Goal: Information Seeking & Learning: Find specific fact

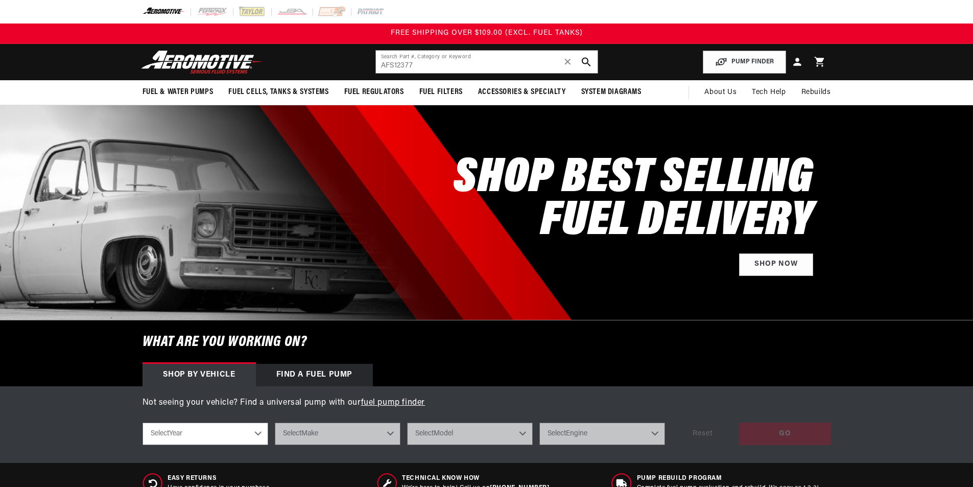
type input "AFS12377"
click at [590, 62] on icon "search button" at bounding box center [586, 62] width 10 height 10
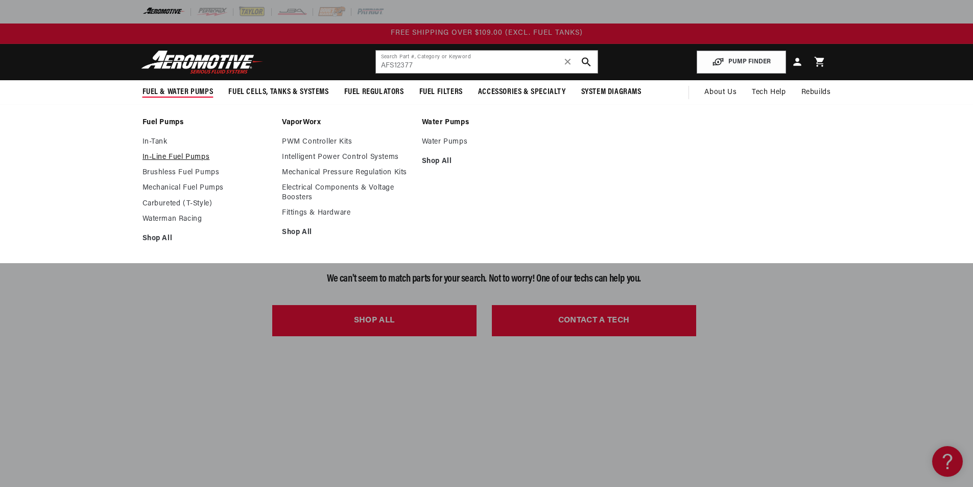
click at [154, 159] on link "In-Line Fuel Pumps" at bounding box center [207, 157] width 130 height 9
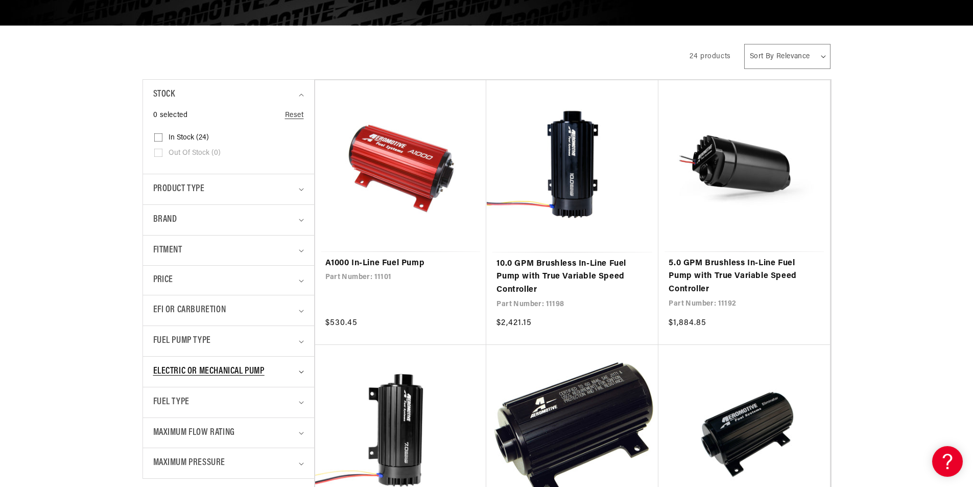
scroll to position [357, 0]
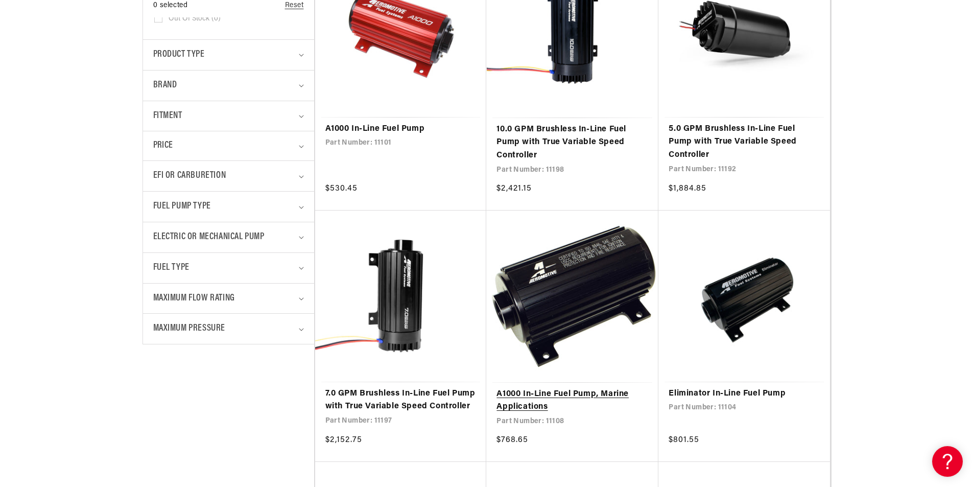
click at [564, 393] on link "A1000 In-Line Fuel Pump, Marine Applications" at bounding box center [572, 401] width 152 height 26
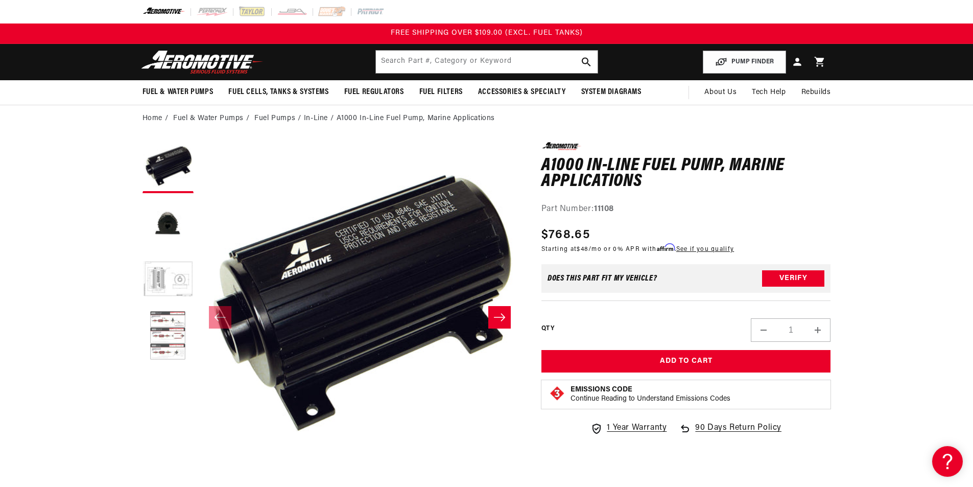
click at [174, 339] on button "Load image 4 in gallery view" at bounding box center [167, 335] width 51 height 51
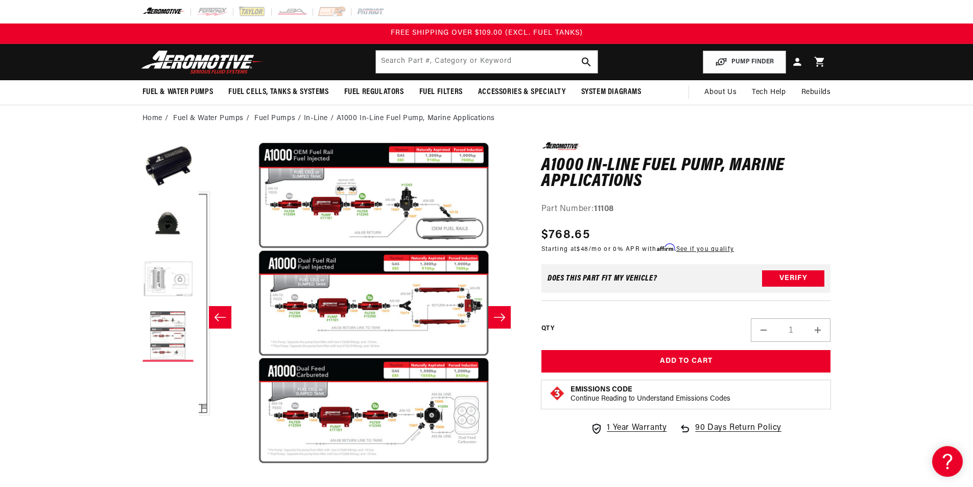
scroll to position [0, 967]
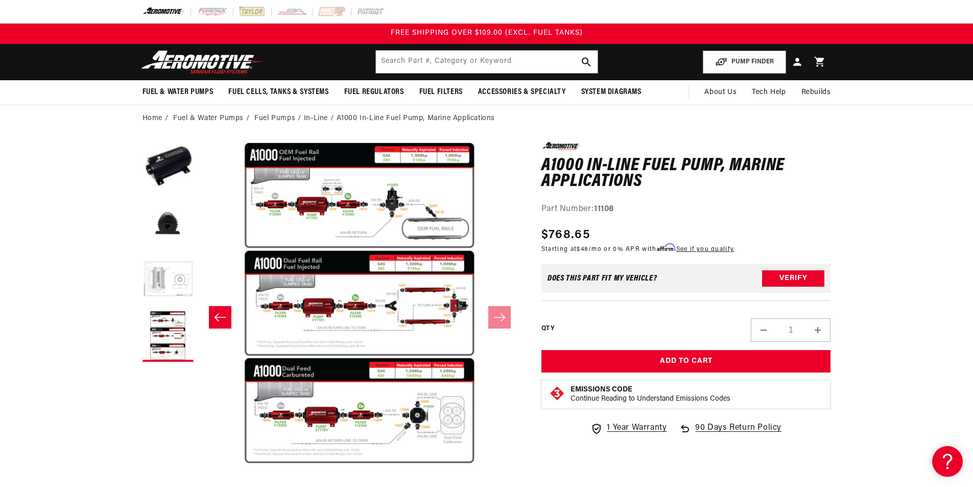
drag, startPoint x: 96, startPoint y: 368, endPoint x: 99, endPoint y: 342, distance: 26.2
click at [157, 223] on button "Load image 2 in gallery view" at bounding box center [167, 223] width 51 height 51
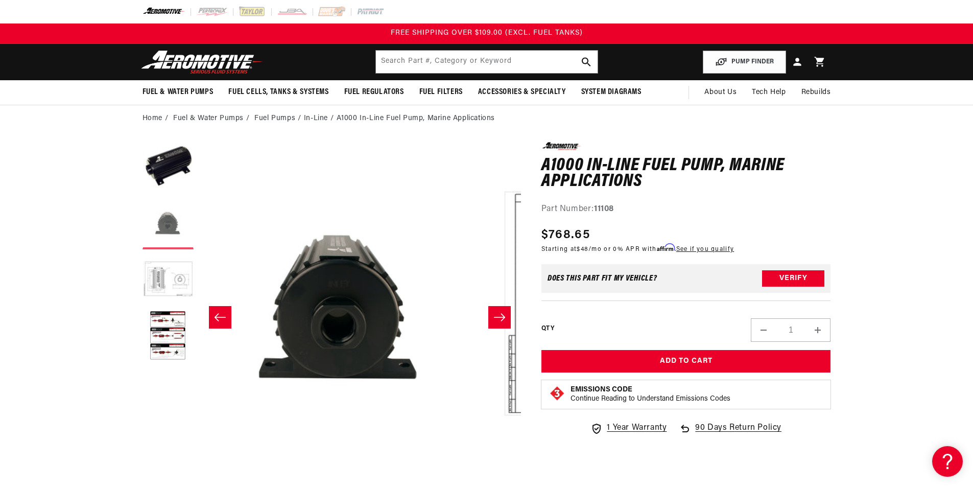
scroll to position [0, 322]
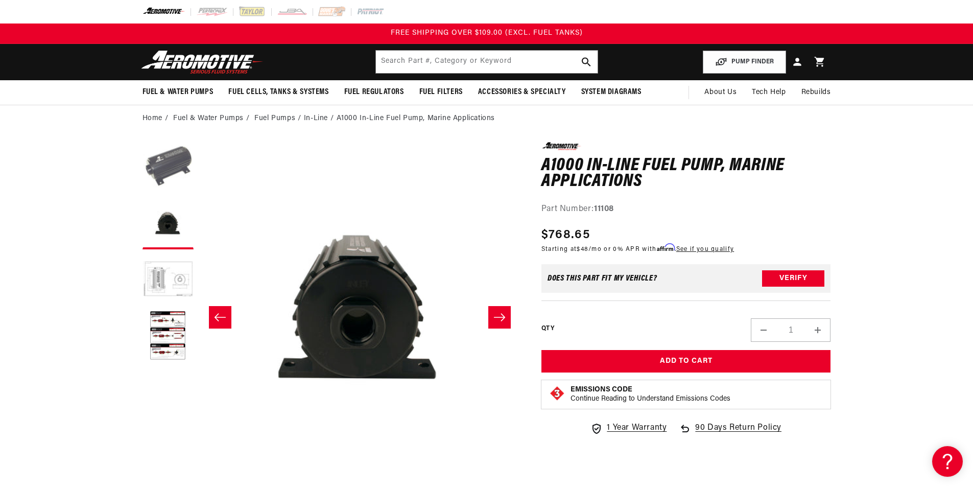
click at [172, 183] on button "Load image 1 in gallery view" at bounding box center [167, 167] width 51 height 51
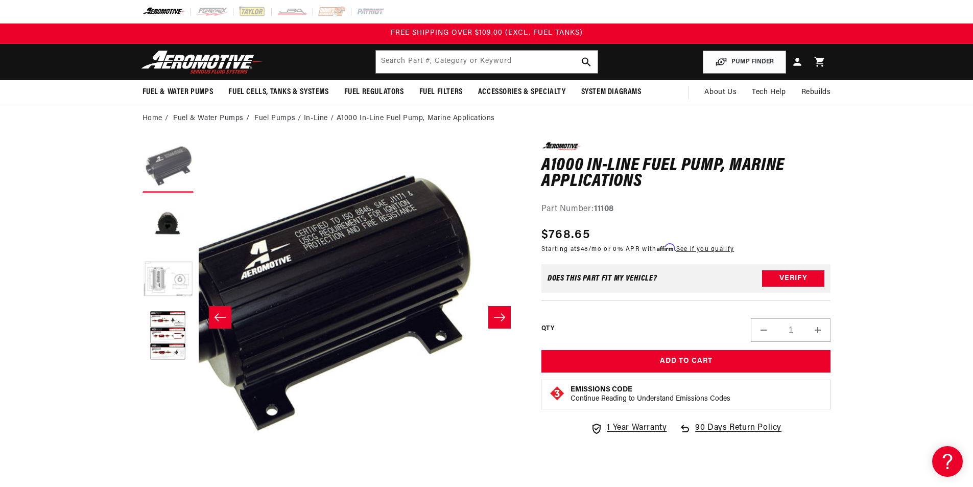
scroll to position [0, 0]
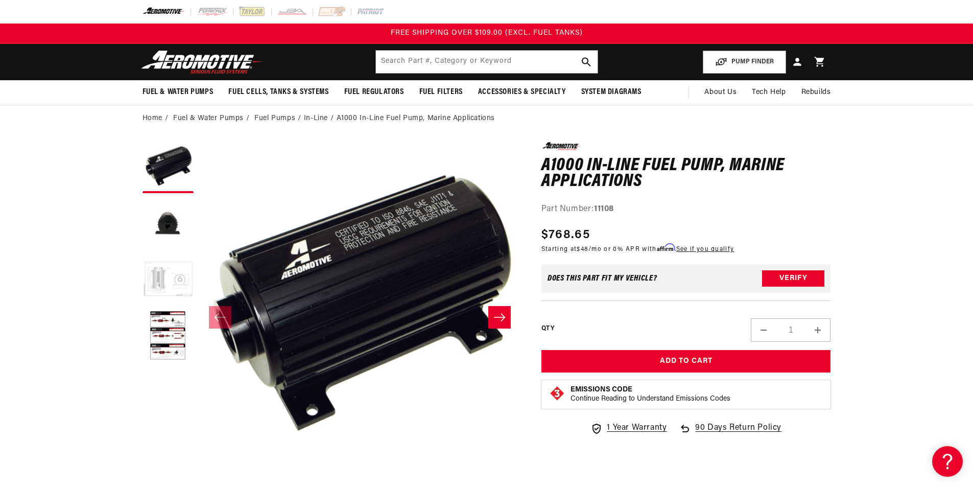
click at [150, 283] on button "Load image 3 in gallery view" at bounding box center [167, 279] width 51 height 51
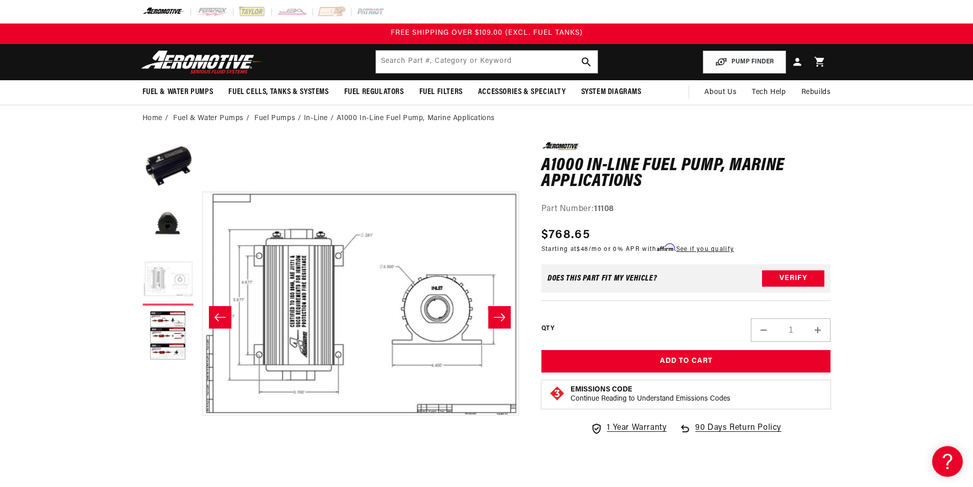
scroll to position [0, 645]
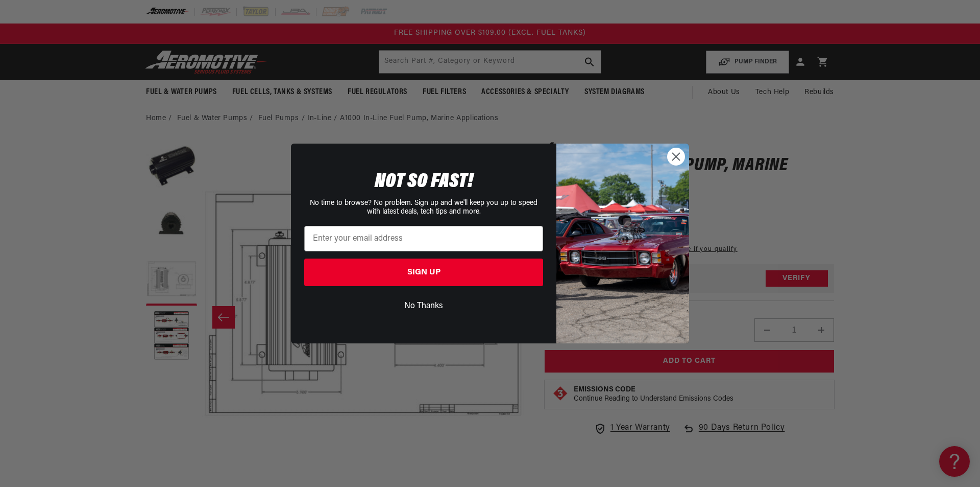
drag, startPoint x: 674, startPoint y: 162, endPoint x: 646, endPoint y: 145, distance: 32.3
click at [672, 159] on circle "Close dialog" at bounding box center [676, 156] width 17 height 17
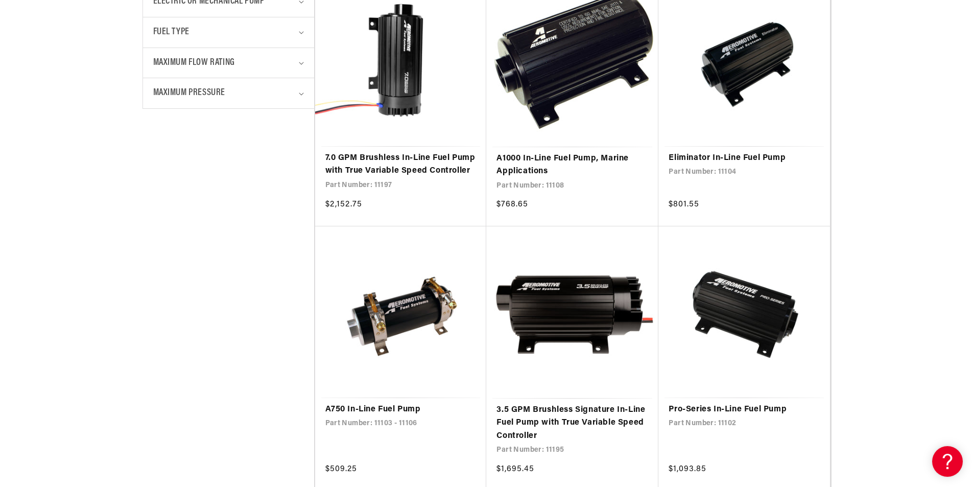
scroll to position [613, 0]
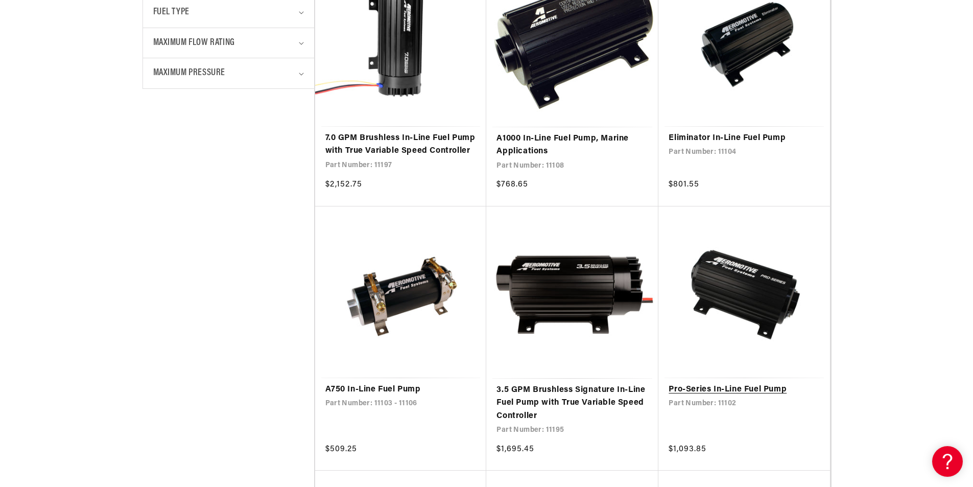
click at [699, 396] on link "Pro-Series In-Line Fuel Pump" at bounding box center [743, 389] width 151 height 13
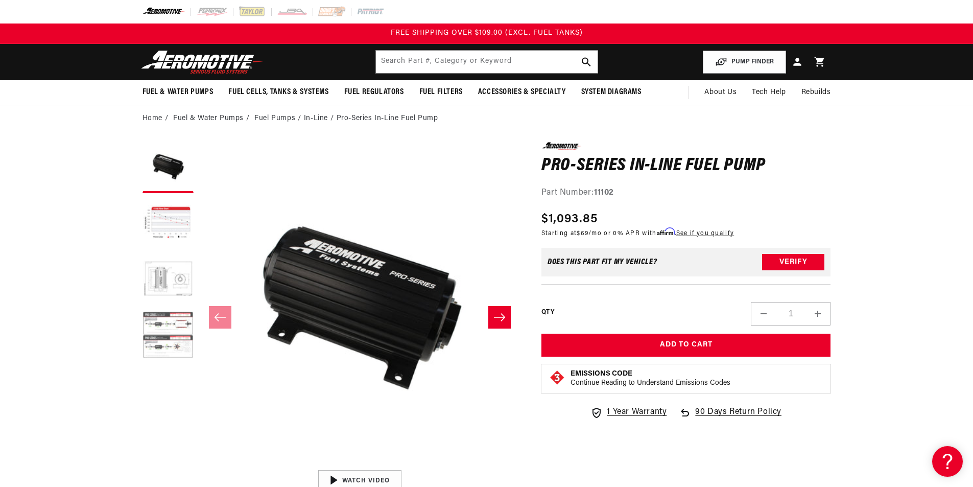
click at [174, 333] on button "Load image 4 in gallery view" at bounding box center [167, 335] width 51 height 51
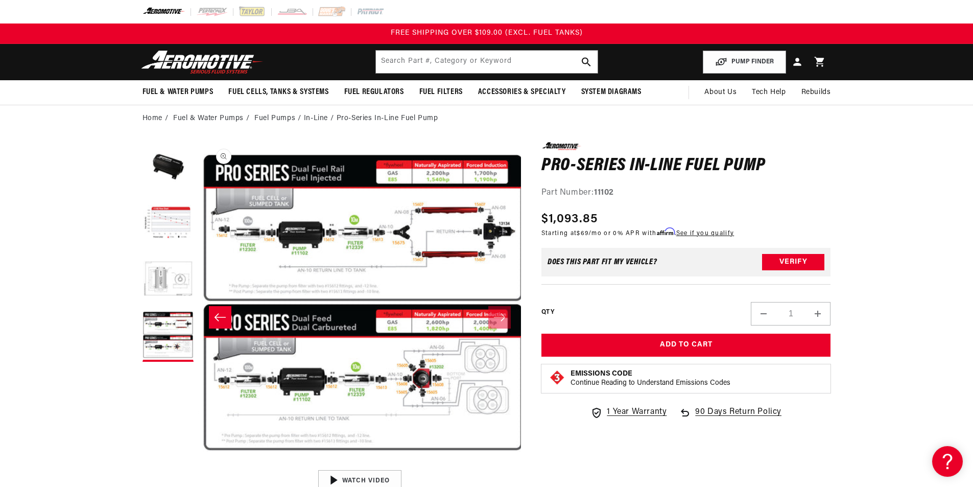
scroll to position [0, 967]
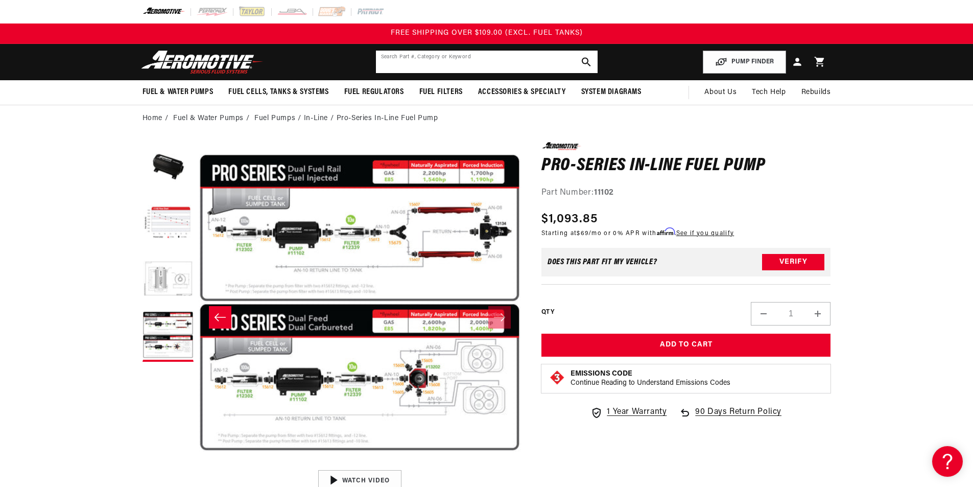
click at [476, 65] on input "text" at bounding box center [487, 62] width 222 height 22
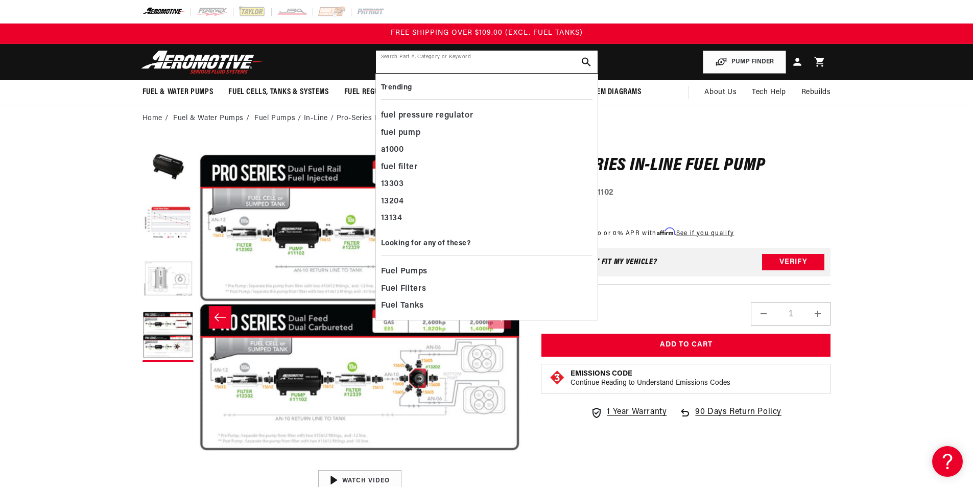
paste input "AFS12377"
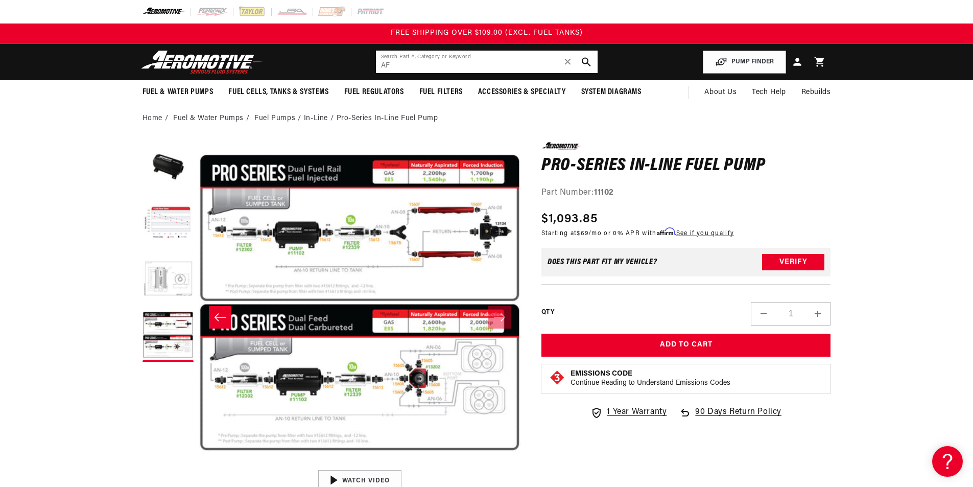
type input "A"
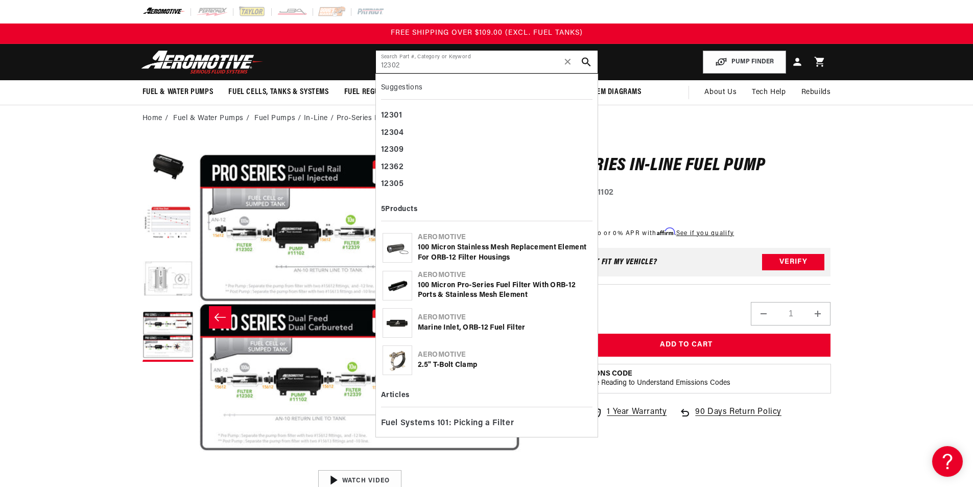
type input "12302"
click at [441, 294] on div "100 Micron Pro-Series Fuel Filter with ORB-12 Ports & Stainless Mesh Element" at bounding box center [504, 290] width 173 height 20
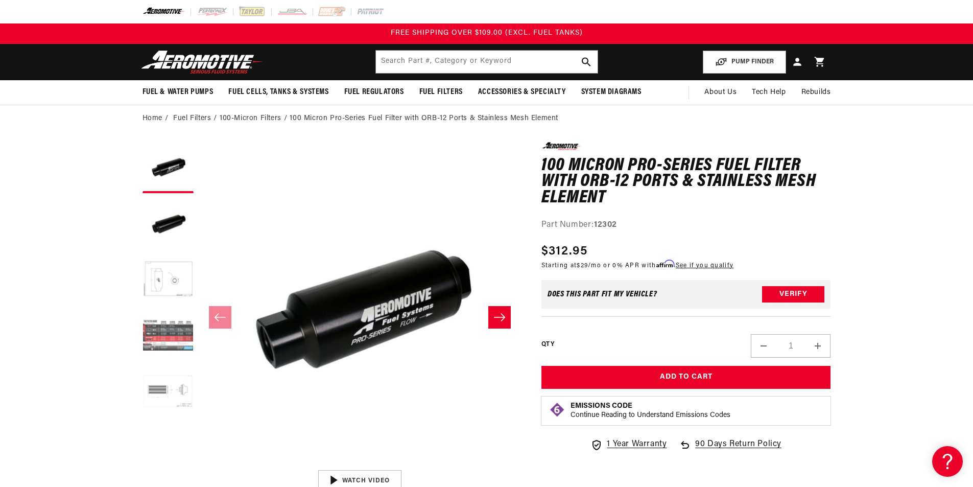
click at [181, 343] on button "Load image 4 in gallery view" at bounding box center [167, 335] width 51 height 51
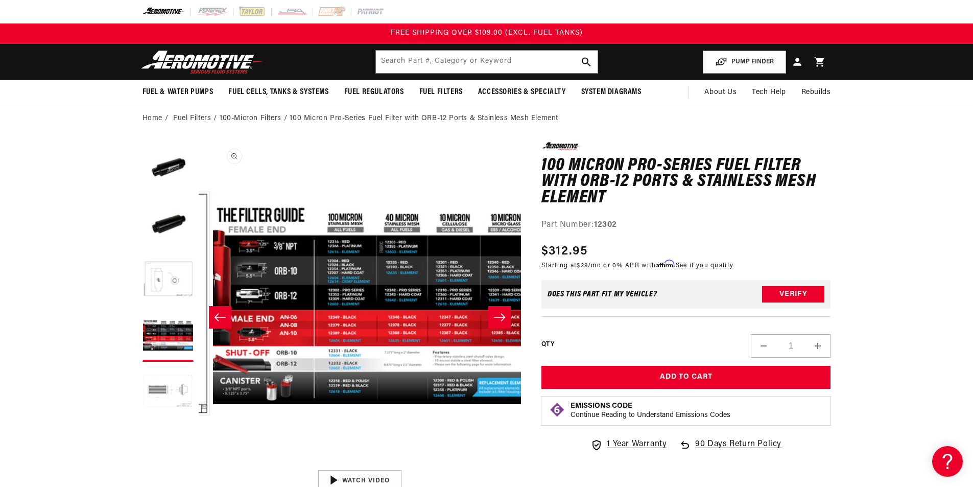
scroll to position [0, 967]
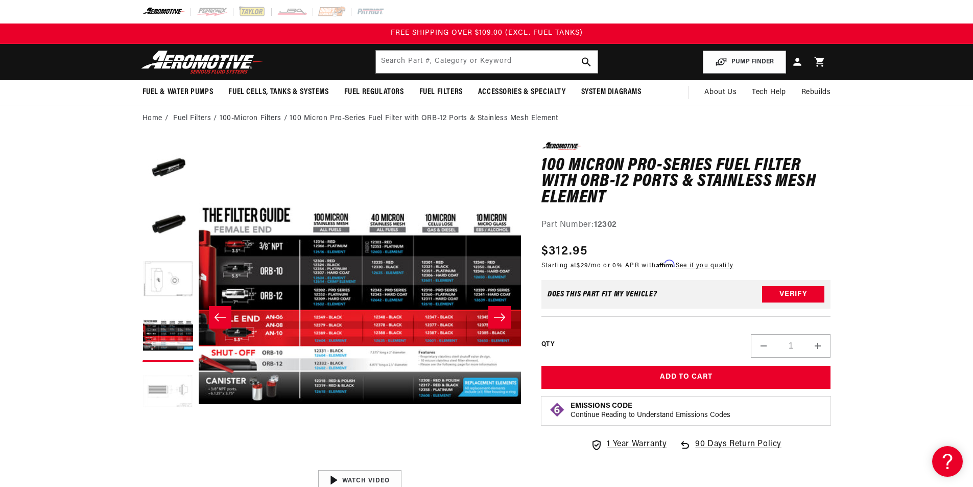
click at [177, 387] on button "Load image 5 in gallery view" at bounding box center [167, 392] width 51 height 51
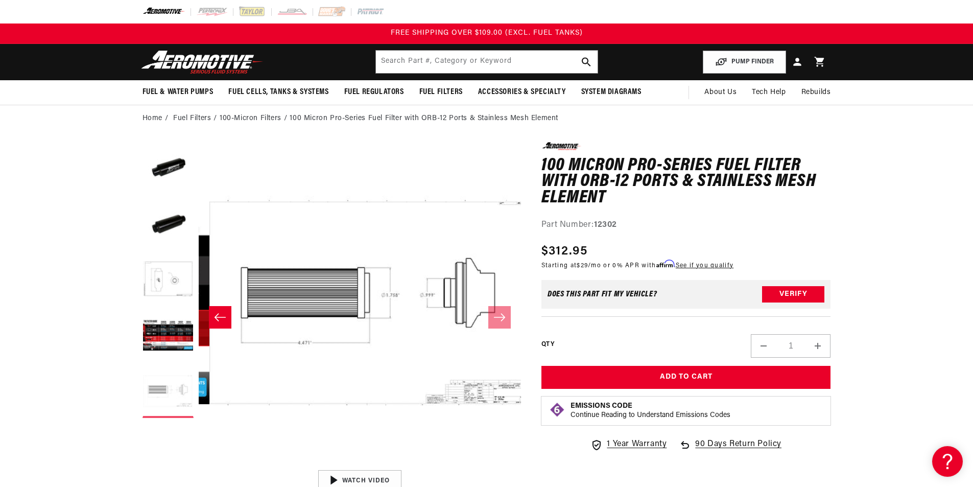
scroll to position [0, 1290]
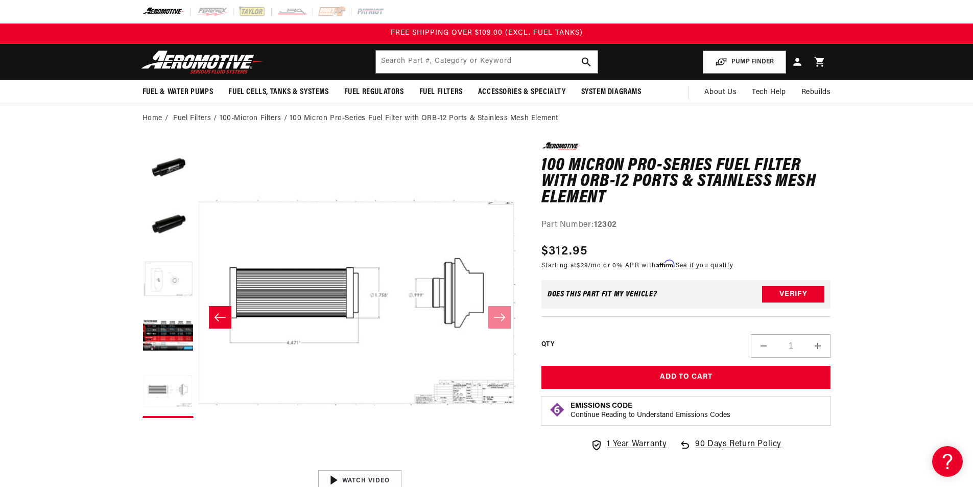
click at [166, 292] on button "Load image 3 in gallery view" at bounding box center [167, 279] width 51 height 51
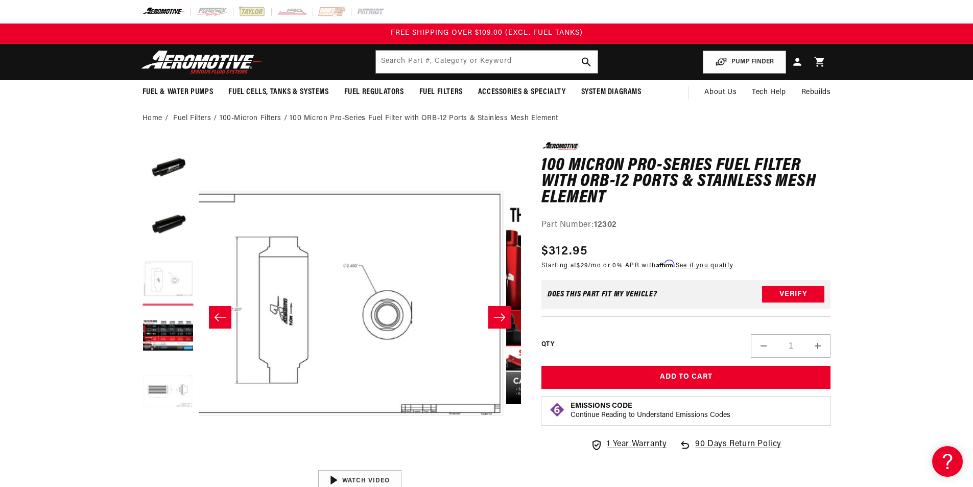
scroll to position [0, 645]
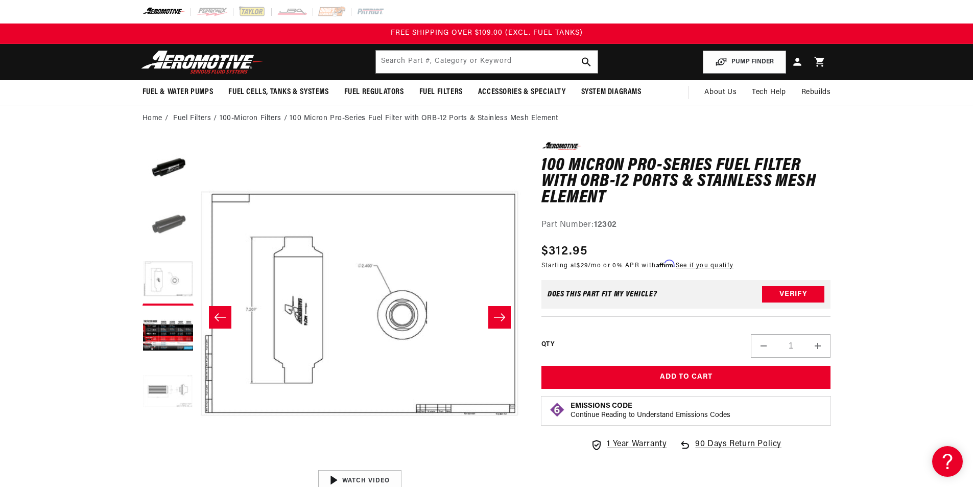
click at [160, 217] on button "Load image 2 in gallery view" at bounding box center [167, 223] width 51 height 51
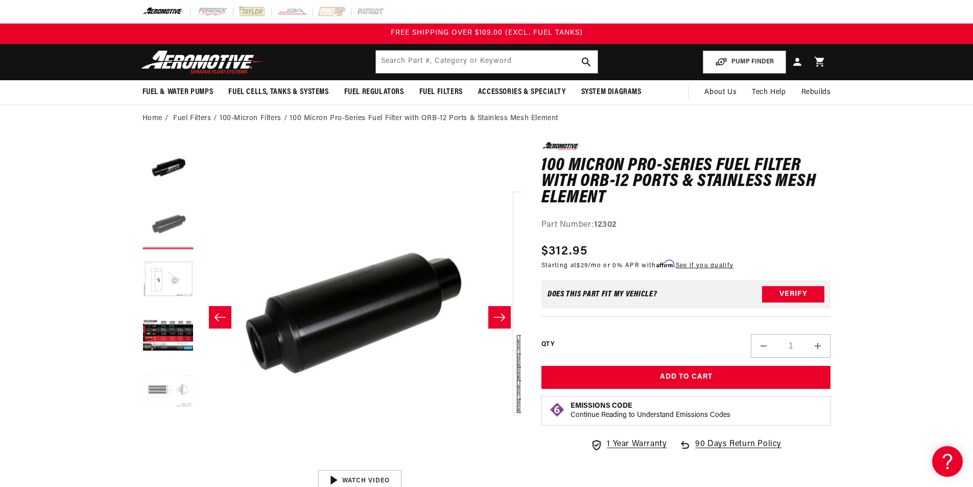
scroll to position [0, 322]
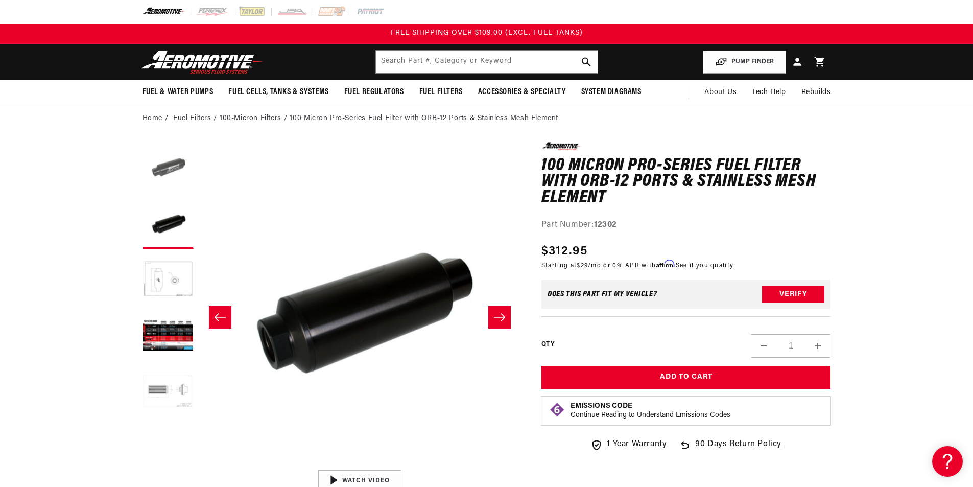
click at [163, 169] on button "Load image 1 in gallery view" at bounding box center [167, 167] width 51 height 51
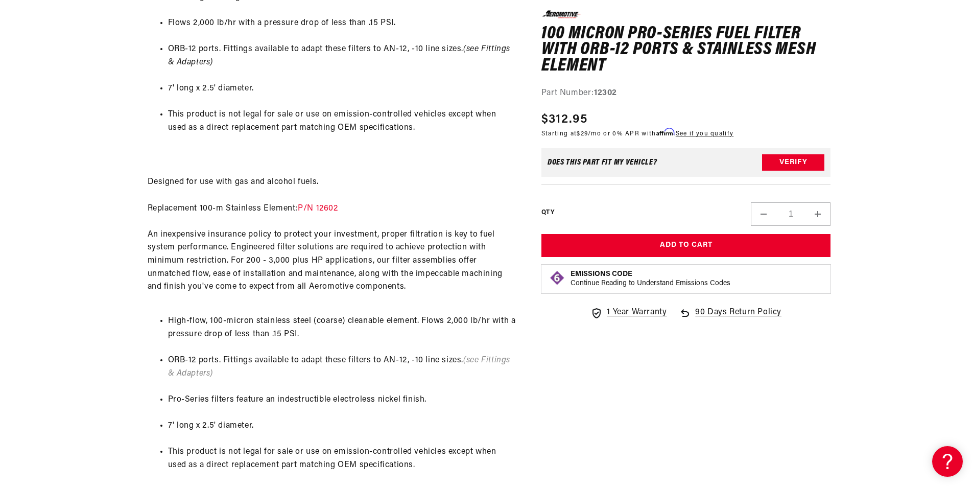
scroll to position [766, 0]
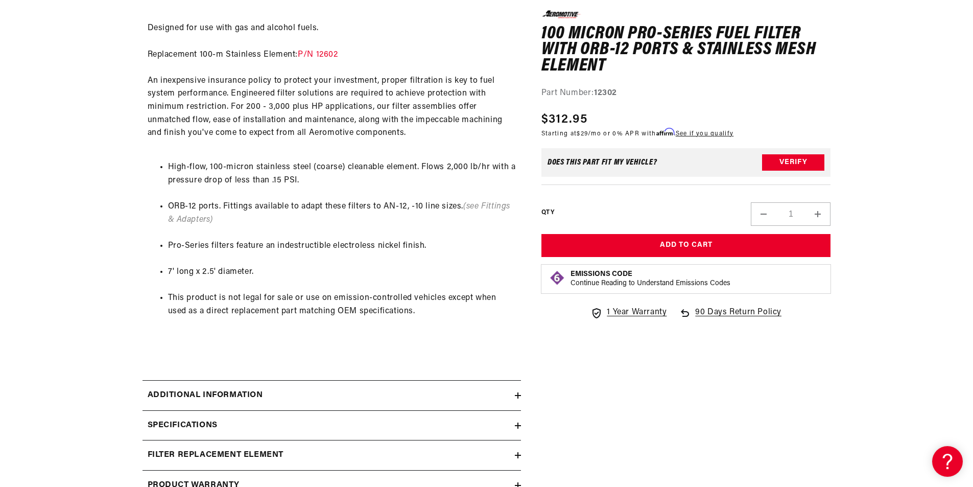
click at [234, 387] on summary "Additional information" at bounding box center [331, 395] width 378 height 30
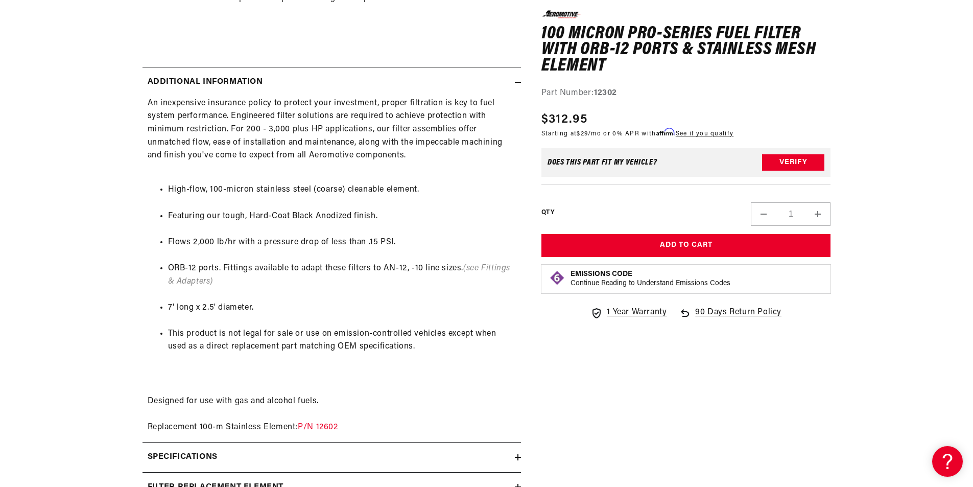
scroll to position [1175, 0]
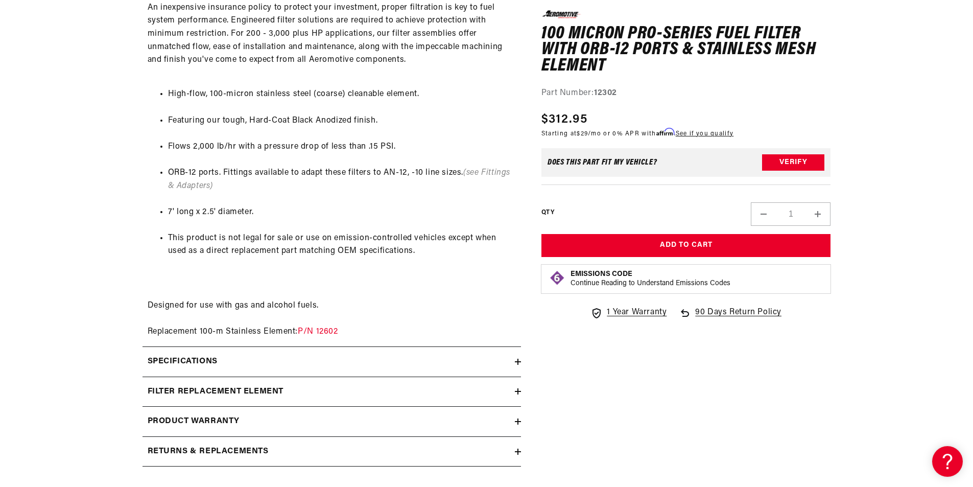
click at [331, 366] on div "Specifications" at bounding box center [328, 361] width 372 height 13
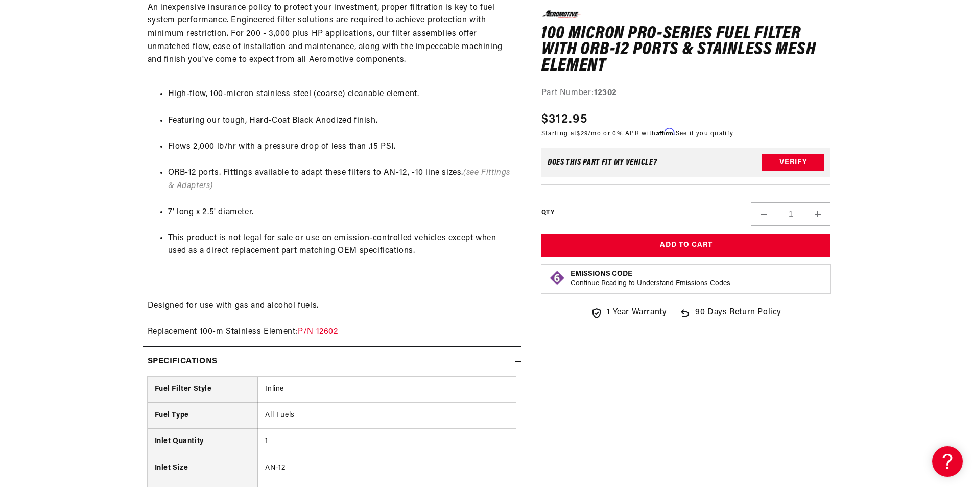
click at [337, 357] on div "Specifications" at bounding box center [328, 361] width 372 height 13
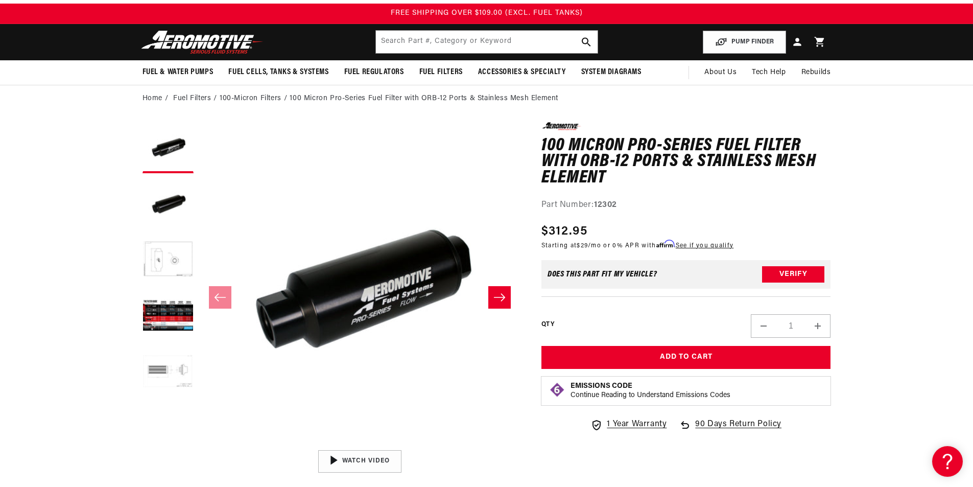
scroll to position [0, 0]
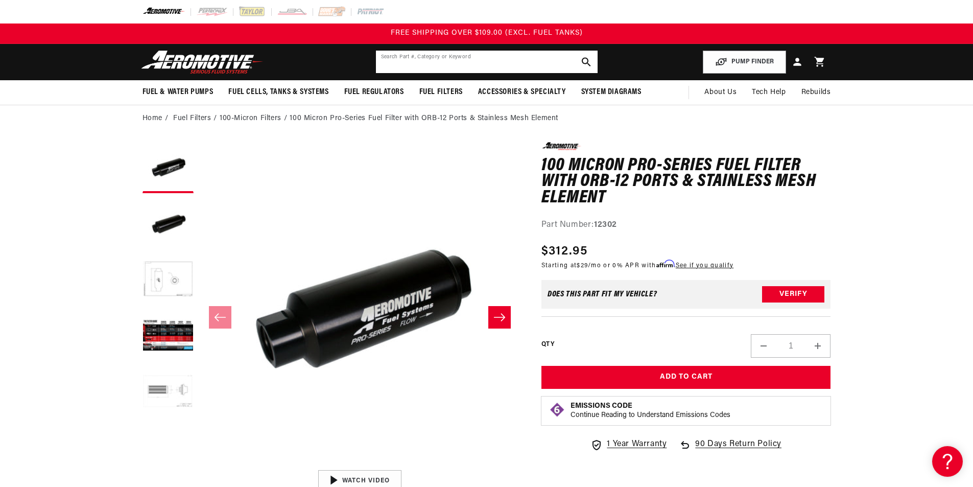
click at [429, 67] on input "text" at bounding box center [487, 62] width 222 height 22
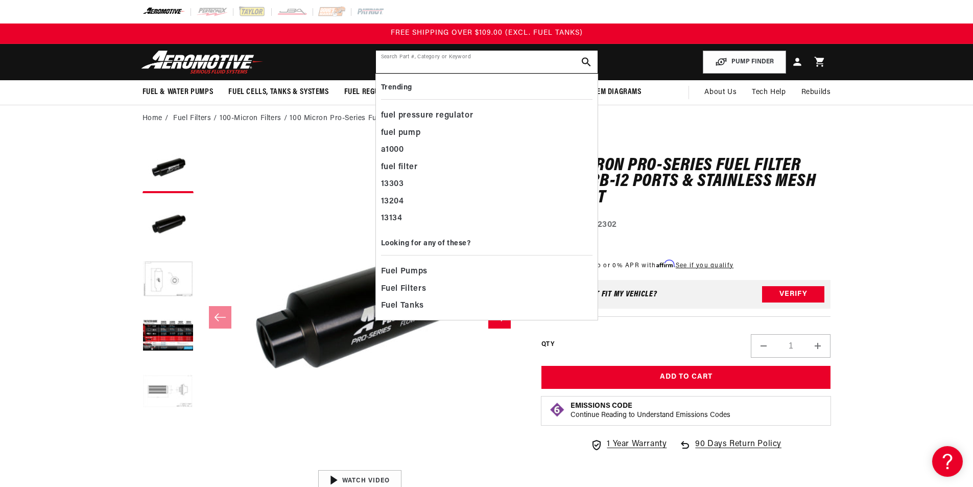
paste input "AFS12377"
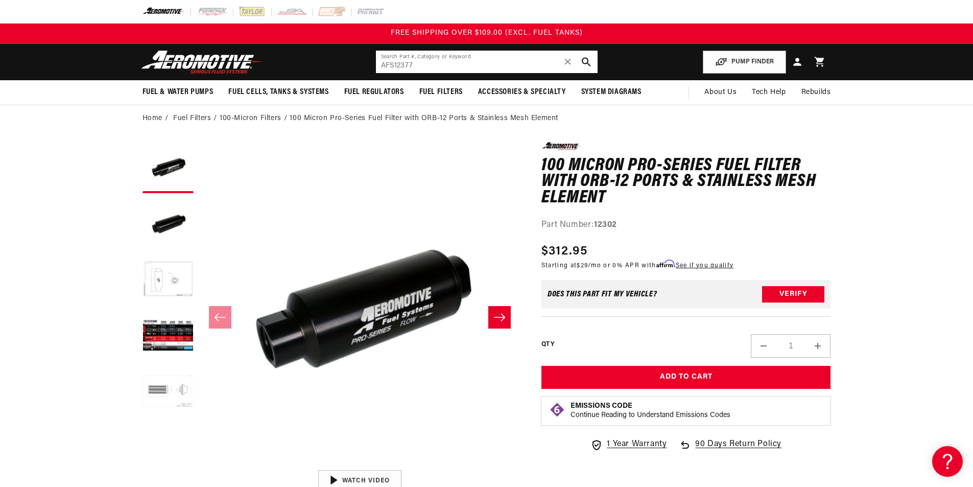
click at [393, 66] on input "AFS12377" at bounding box center [487, 62] width 222 height 22
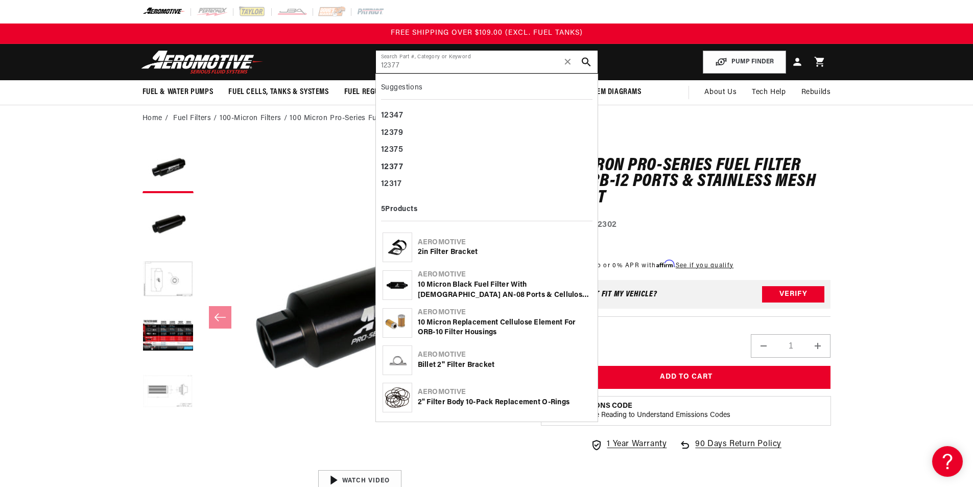
type input "12377"
click at [452, 295] on div "10 Micron Black Fuel Filter with [DEMOGRAPHIC_DATA] AN-08 Ports & Cellulose Ele…" at bounding box center [504, 290] width 173 height 20
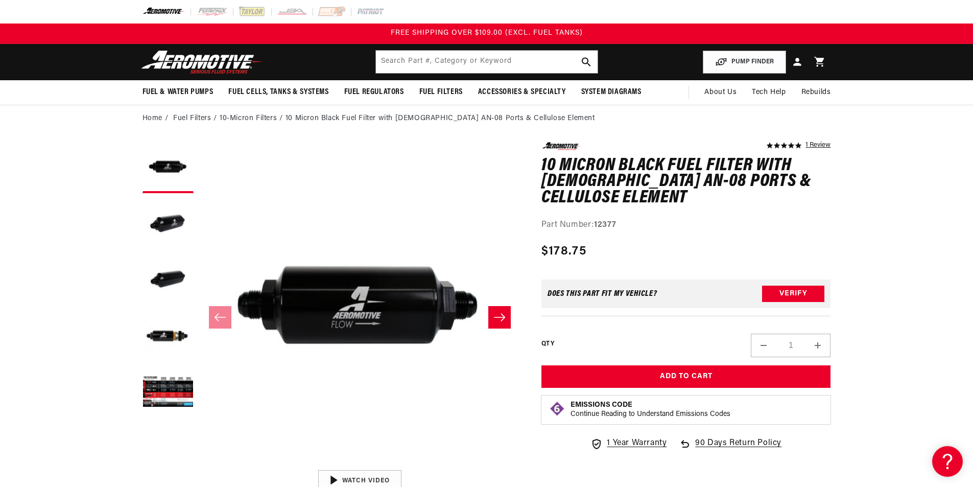
click at [491, 320] on button "Slide right" at bounding box center [499, 317] width 22 height 22
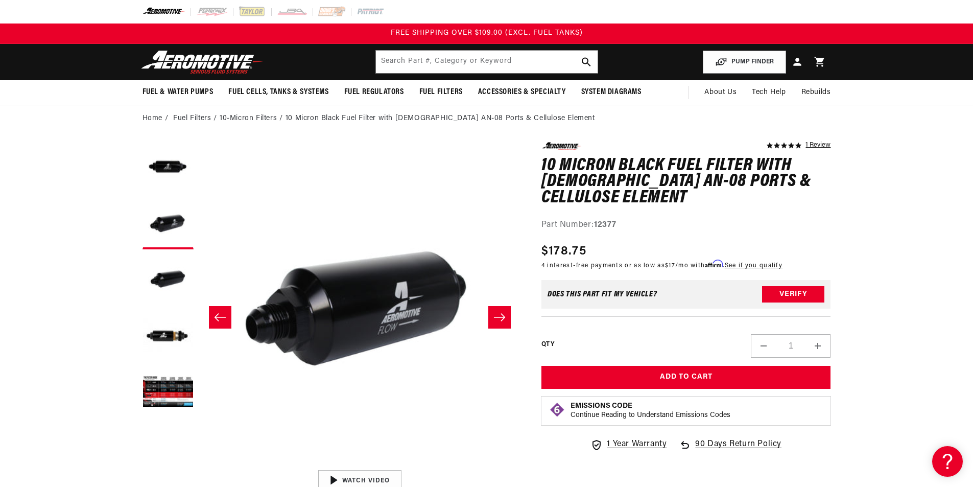
click at [491, 320] on button "Slide right" at bounding box center [499, 317] width 22 height 22
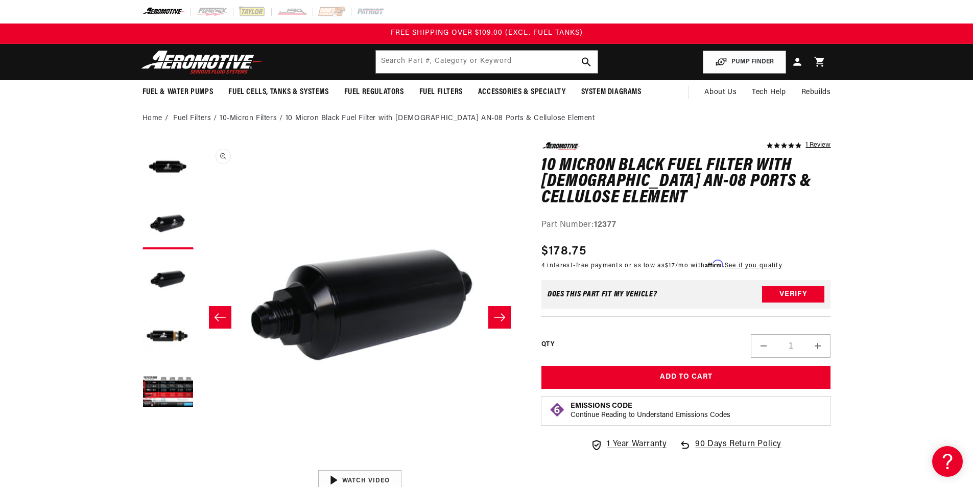
scroll to position [0, 645]
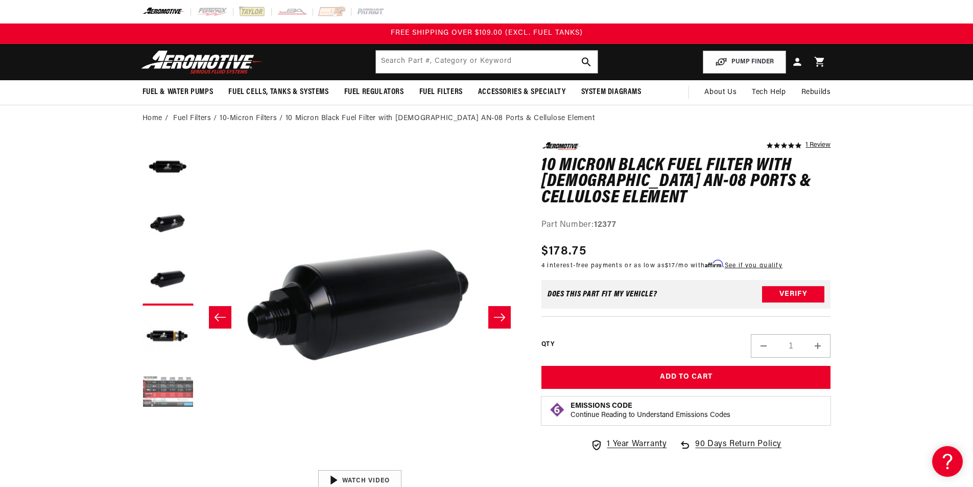
click at [176, 386] on button "Load image 5 in gallery view" at bounding box center [167, 392] width 51 height 51
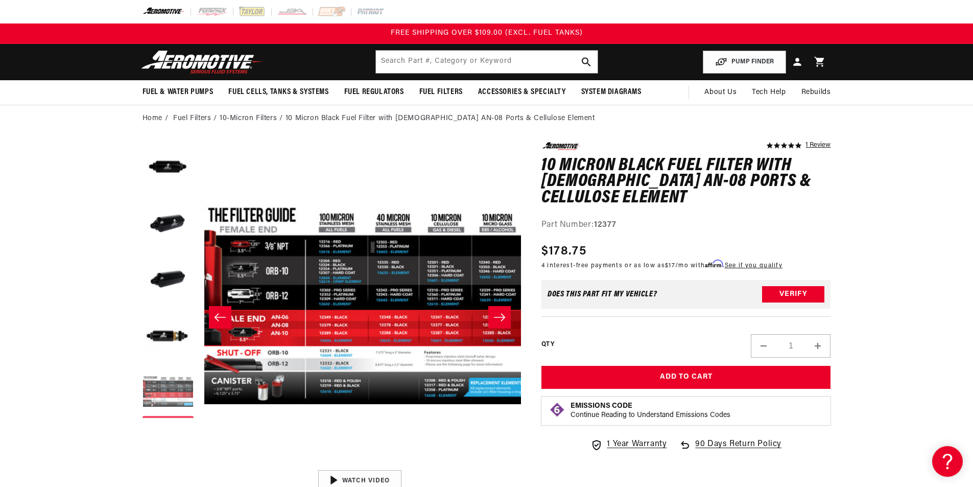
scroll to position [0, 1290]
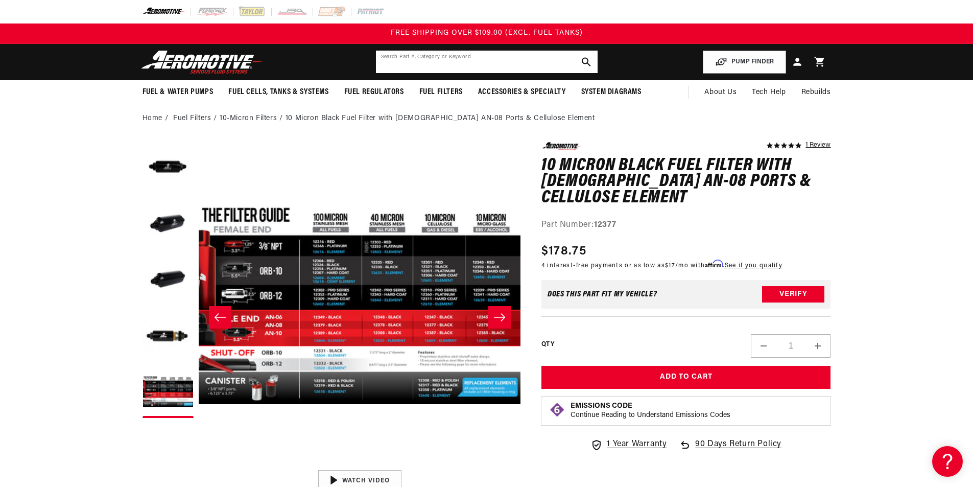
click at [473, 59] on input "text" at bounding box center [487, 62] width 222 height 22
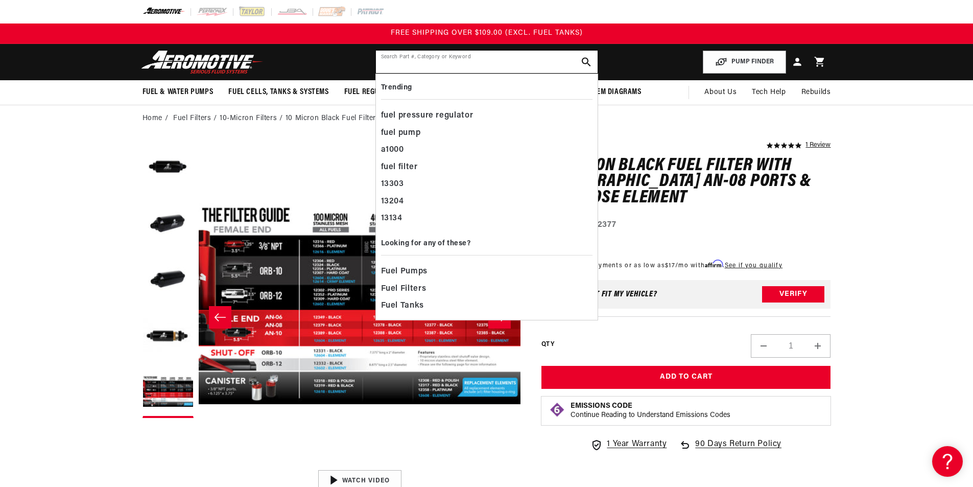
paste input "AFS12377"
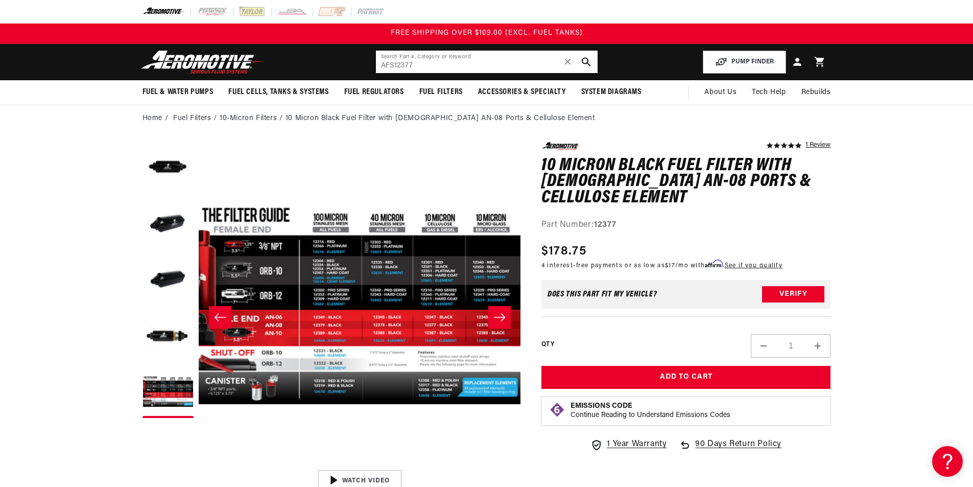
type input "AFS12377"
click at [312, 54] on header "Fuel & Water Pumps Back In-Tank In-Line Fuel Pumps" at bounding box center [486, 62] width 739 height 36
click at [198, 465] on button "Open media 5 in modal" at bounding box center [198, 465] width 0 height 0
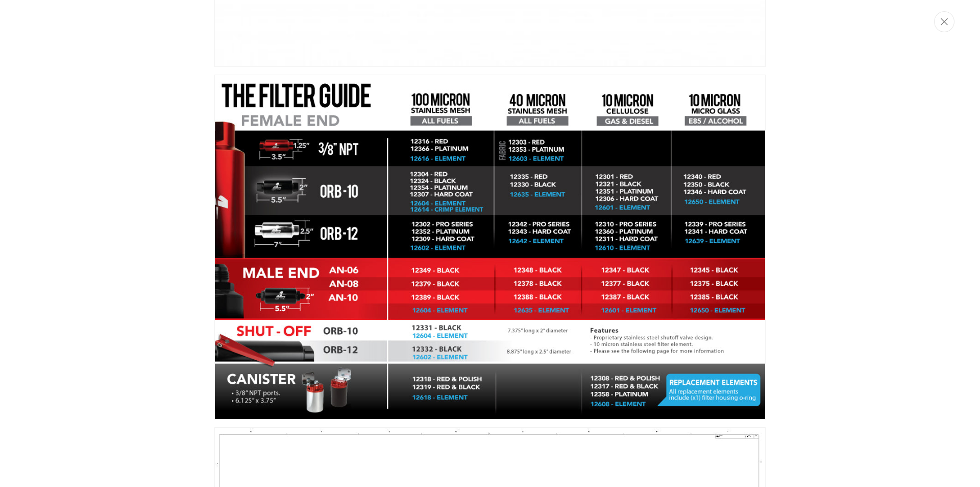
scroll to position [1441, 0]
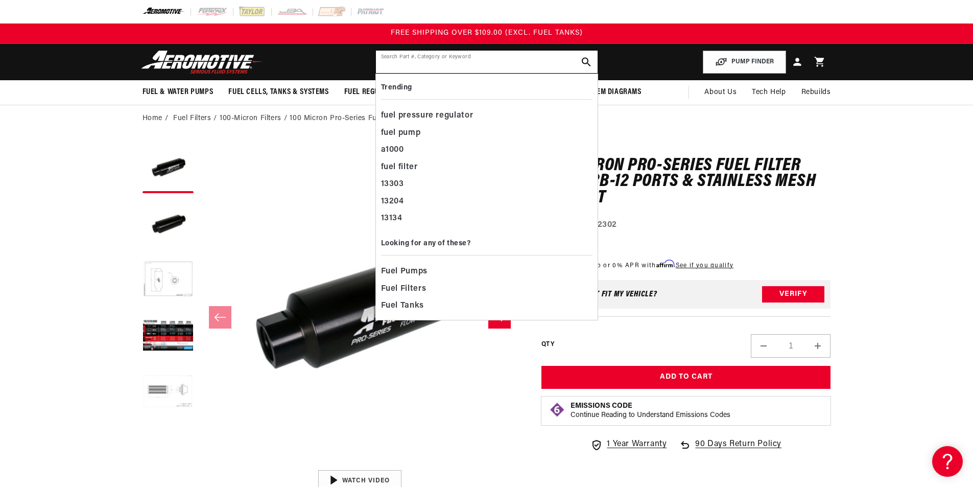
click at [469, 67] on input "text" at bounding box center [487, 62] width 222 height 22
paste input "AFS12377"
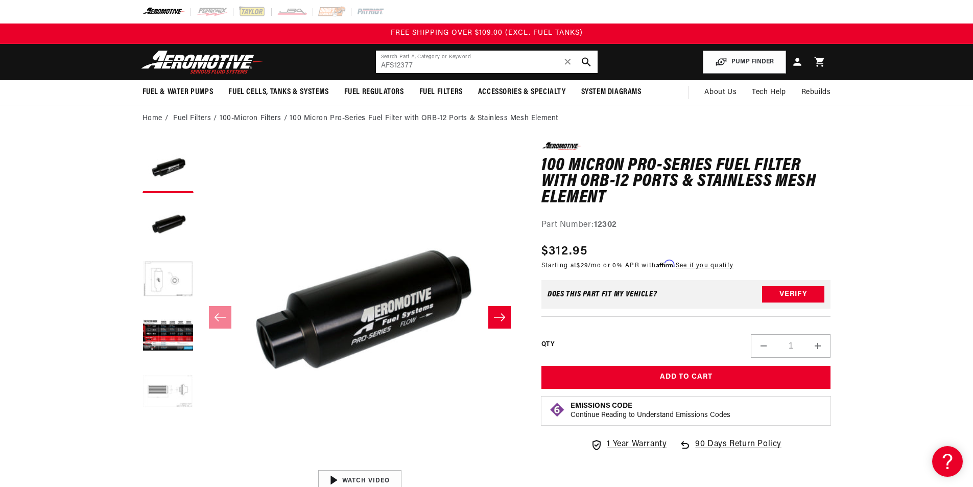
drag, startPoint x: 395, startPoint y: 65, endPoint x: 426, endPoint y: 72, distance: 32.0
click at [399, 65] on input "AFS12377" at bounding box center [487, 62] width 222 height 22
click at [393, 60] on input "AFS12377" at bounding box center [487, 62] width 222 height 22
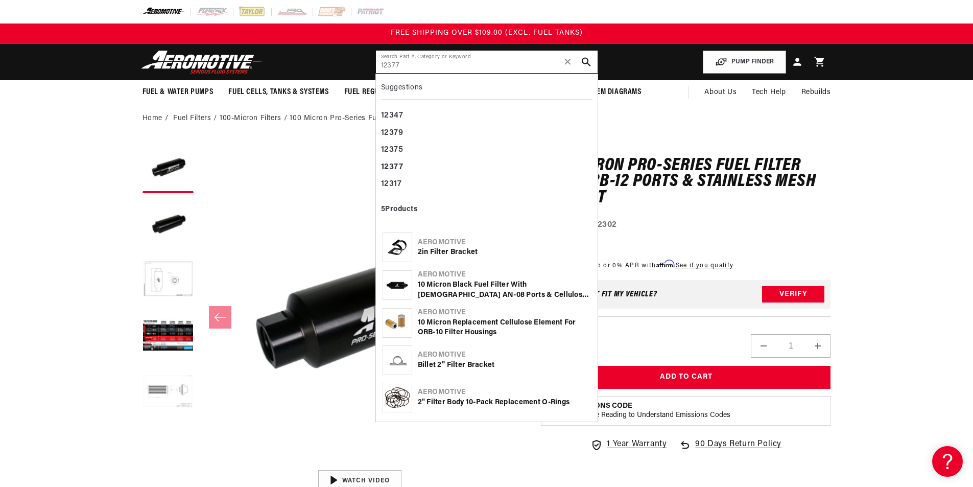
type input "12377"
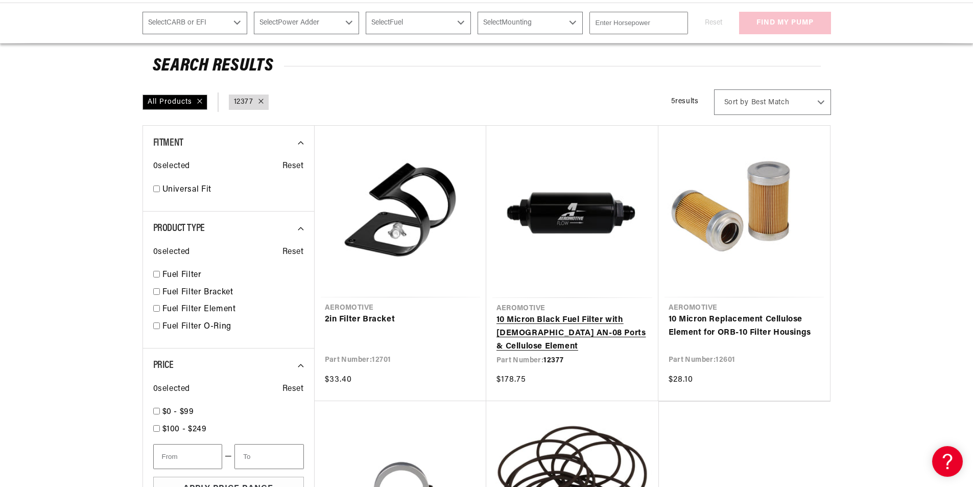
click at [538, 326] on link "10 Micron Black Fuel Filter with [DEMOGRAPHIC_DATA] AN-08 Ports & Cellulose Ele…" at bounding box center [572, 333] width 152 height 39
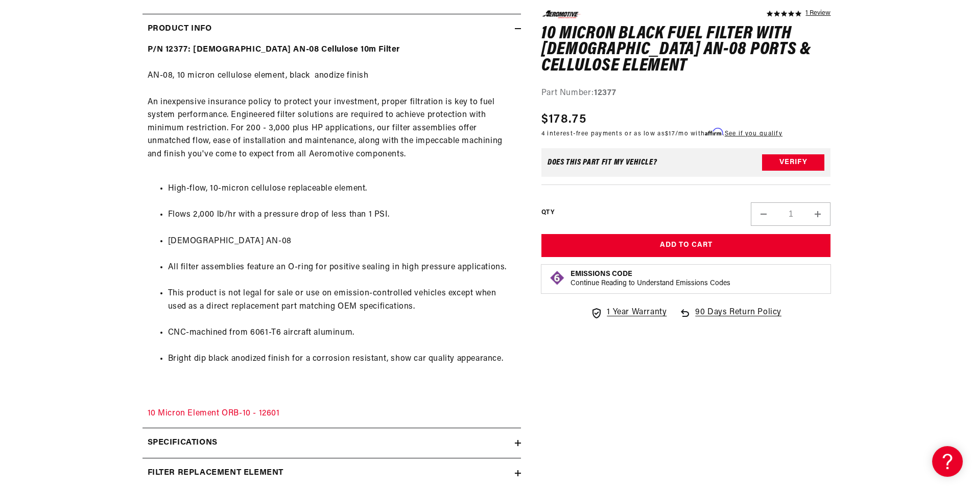
scroll to position [562, 0]
